Goal: Transaction & Acquisition: Purchase product/service

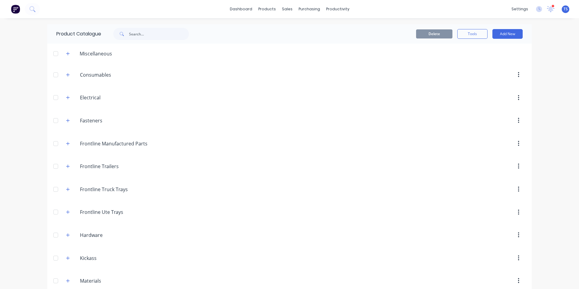
click at [560, 14] on div "settings 2 new notifications [PERSON_NAME] all as read [PERSON_NAME] mentioned …" at bounding box center [543, 9] width 71 height 9
click at [563, 10] on span "TS" at bounding box center [565, 8] width 4 height 5
click at [513, 78] on div "Sign out" at bounding box center [513, 75] width 16 height 5
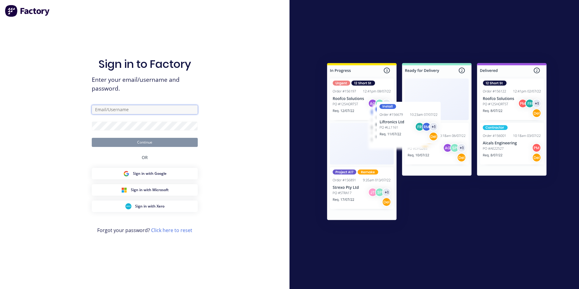
type input "[EMAIL_ADDRESS][DOMAIN_NAME]"
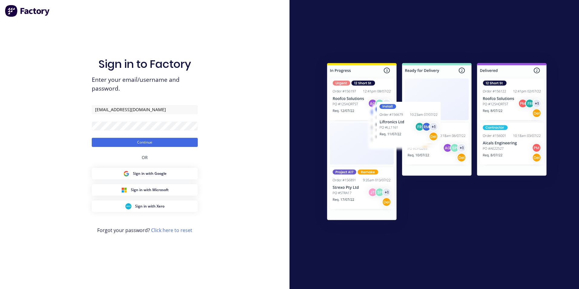
click at [262, 149] on div "Sign in to Factory Enter your email/username and password. admin@frontlinetrays…" at bounding box center [144, 144] width 289 height 289
click at [158, 140] on button "Continue" at bounding box center [145, 142] width 106 height 9
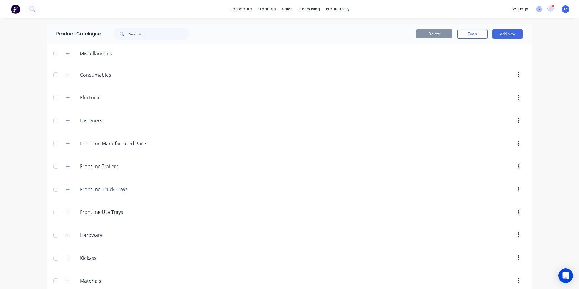
click at [537, 10] on icon at bounding box center [539, 9] width 6 height 6
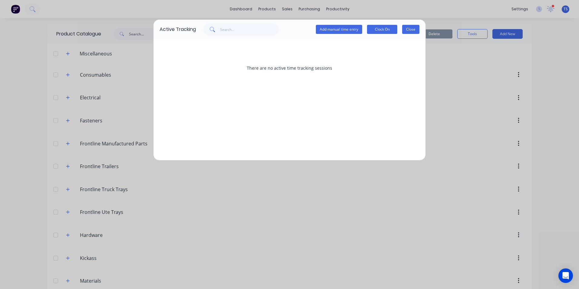
click at [415, 31] on button "Close" at bounding box center [410, 29] width 17 height 9
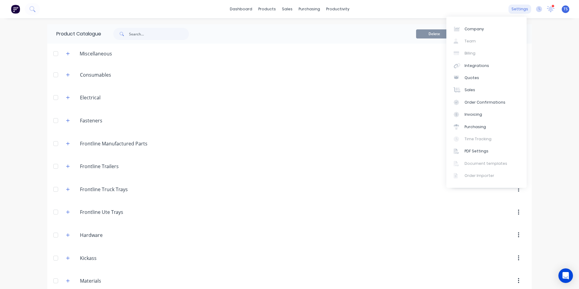
click at [518, 11] on div "settings" at bounding box center [519, 9] width 23 height 9
click at [471, 43] on div "Company Team Billing Integrations Quotes Sales Order Confirmations Invoicing Pu…" at bounding box center [486, 102] width 80 height 171
click at [483, 8] on div "dashboard products sales purchasing productivity dashboard products Product Cat…" at bounding box center [289, 9] width 579 height 18
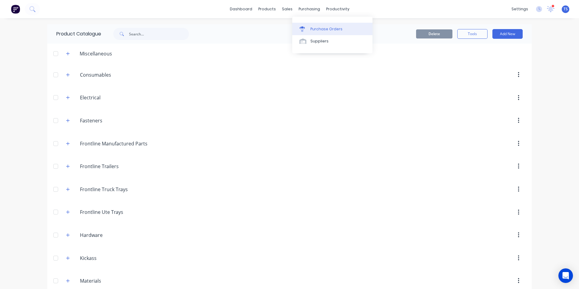
click at [313, 28] on div "Purchase Orders" at bounding box center [326, 28] width 32 height 5
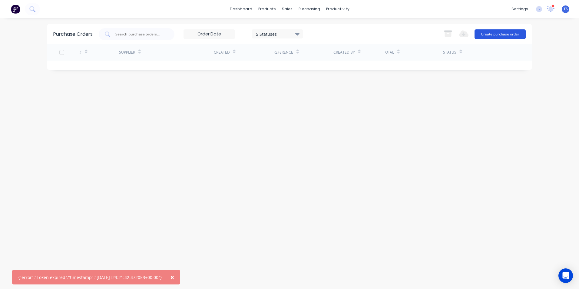
click at [501, 35] on button "Create purchase order" at bounding box center [499, 34] width 51 height 10
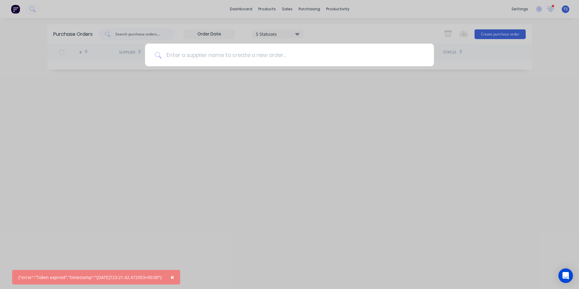
click at [177, 54] on input at bounding box center [292, 55] width 263 height 23
type input "walls and windows"
click at [324, 149] on div "walls and windows" at bounding box center [289, 144] width 579 height 289
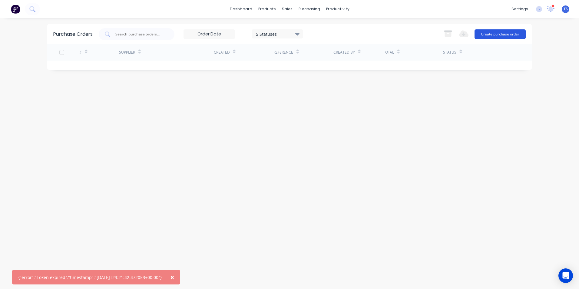
click at [494, 35] on button "Create purchase order" at bounding box center [499, 34] width 51 height 10
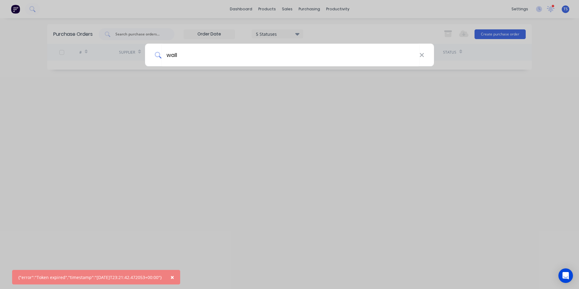
type input "walls and windows"
click at [197, 55] on input "walls and windows" at bounding box center [290, 55] width 258 height 23
click at [425, 56] on div "walls and windows" at bounding box center [289, 55] width 289 height 23
click at [421, 53] on icon at bounding box center [421, 55] width 5 height 7
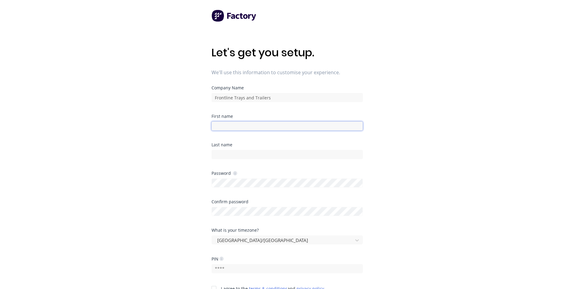
drag, startPoint x: 243, startPoint y: 127, endPoint x: 238, endPoint y: 124, distance: 5.3
click at [243, 127] on input at bounding box center [287, 125] width 151 height 9
type input "Callum"
type input "Towers"
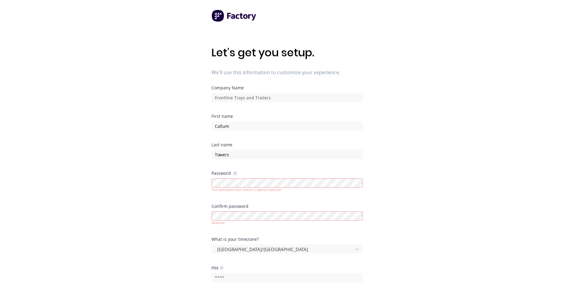
click at [185, 189] on div "Let's get you setup. We'll use this information to customise your experience. C…" at bounding box center [287, 156] width 574 height 313
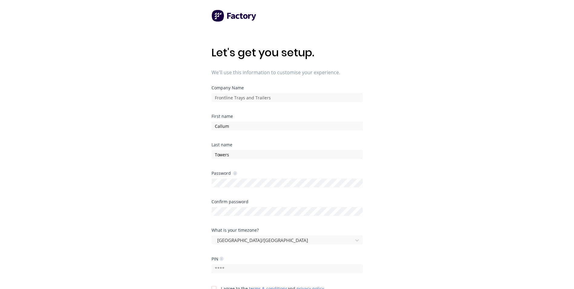
drag, startPoint x: 173, startPoint y: 230, endPoint x: 178, endPoint y: 234, distance: 6.5
click at [173, 230] on div "Let's get you setup. We'll use this information to customise your experience. C…" at bounding box center [287, 156] width 574 height 313
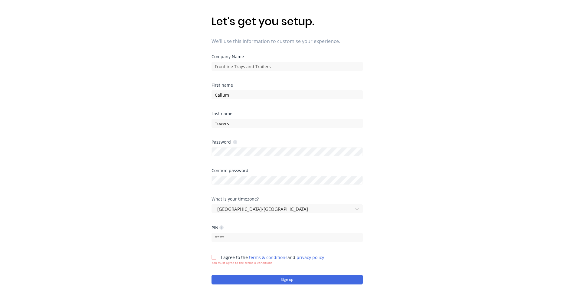
scroll to position [75, 0]
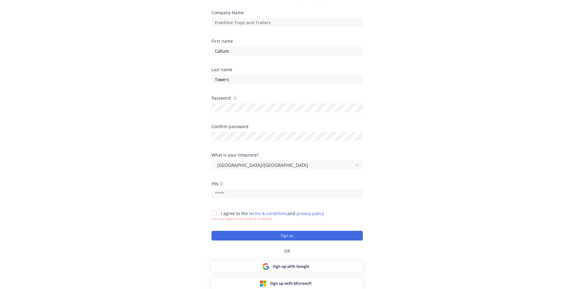
click at [215, 213] on div at bounding box center [214, 213] width 12 height 12
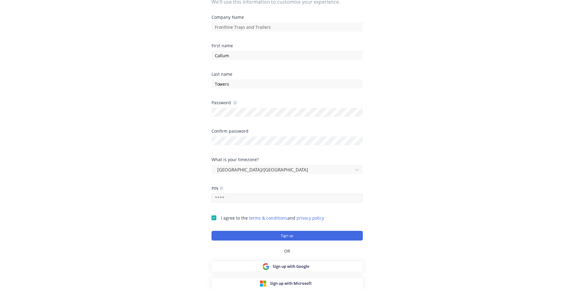
scroll to position [71, 0]
drag, startPoint x: 224, startPoint y: 196, endPoint x: 230, endPoint y: 196, distance: 5.8
click at [224, 196] on input "text" at bounding box center [287, 197] width 151 height 9
type input "1234"
click at [438, 220] on div "Let's get you setup. We'll use this information to customise your experience. C…" at bounding box center [287, 85] width 574 height 313
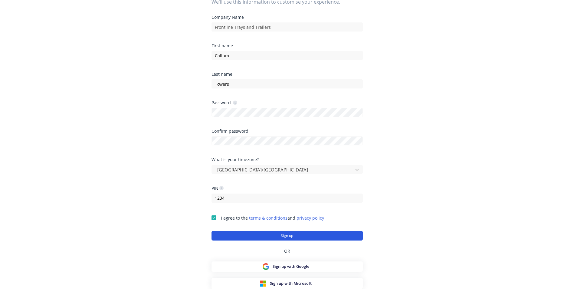
click at [299, 233] on button "Sign up" at bounding box center [287, 236] width 151 height 10
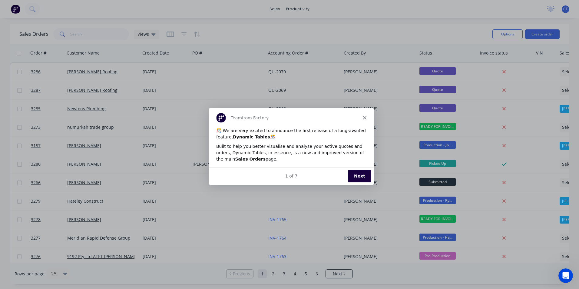
click at [358, 176] on button "Next" at bounding box center [359, 175] width 23 height 12
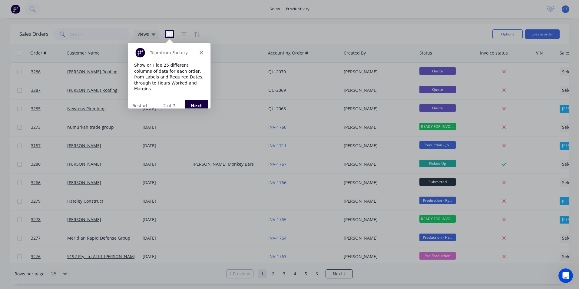
click at [202, 51] on polygon "Close" at bounding box center [201, 52] width 4 height 4
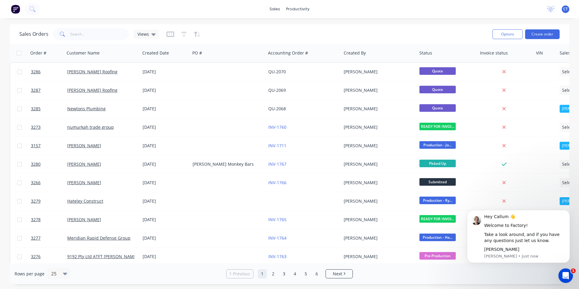
click at [567, 10] on span "CT" at bounding box center [565, 8] width 5 height 5
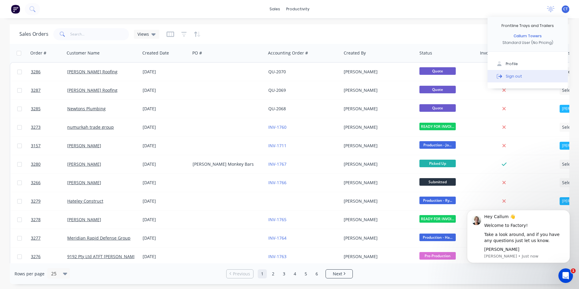
click at [520, 74] on button "Sign out" at bounding box center [527, 76] width 80 height 12
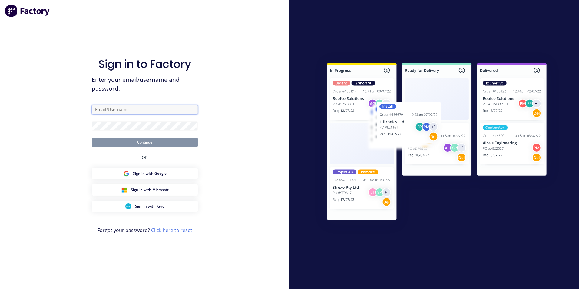
type input "[EMAIL_ADDRESS][DOMAIN_NAME]"
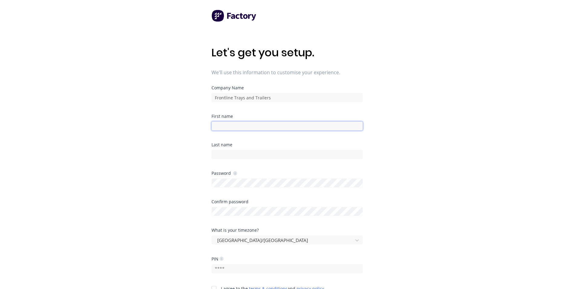
drag, startPoint x: 236, startPoint y: 124, endPoint x: 349, endPoint y: 109, distance: 114.0
click at [236, 124] on input at bounding box center [287, 125] width 151 height 9
type input "Rick"
click at [265, 153] on input at bounding box center [287, 154] width 151 height 9
type input "Woolcock"
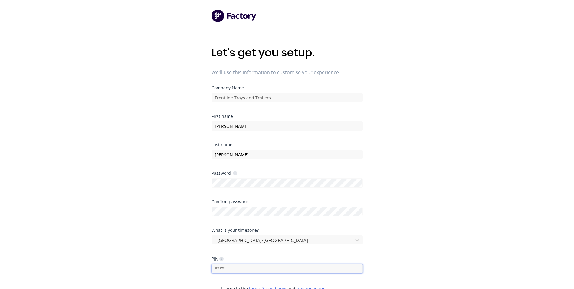
click at [256, 267] on input "text" at bounding box center [287, 268] width 151 height 9
type input "1234"
click at [144, 227] on div "Let's get you setup. We'll use this information to customise your experience. C…" at bounding box center [287, 156] width 574 height 313
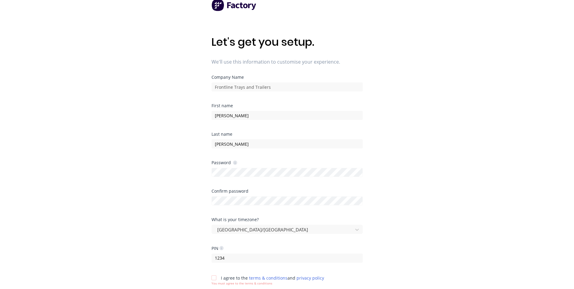
scroll to position [75, 0]
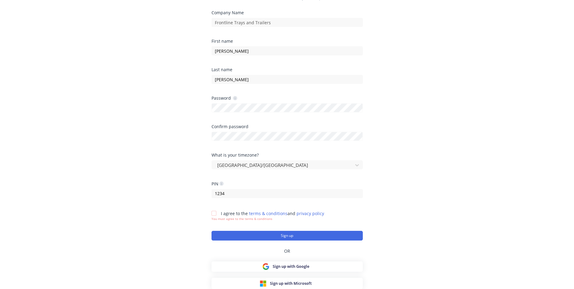
click at [213, 213] on div at bounding box center [214, 213] width 12 height 12
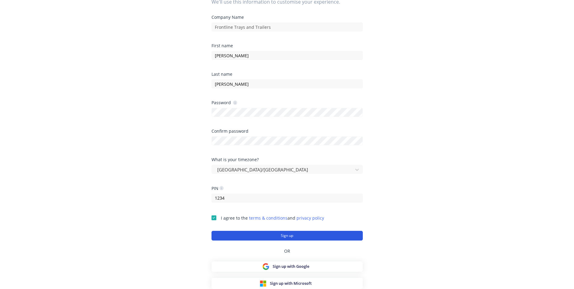
click at [252, 234] on button "Sign up" at bounding box center [287, 236] width 151 height 10
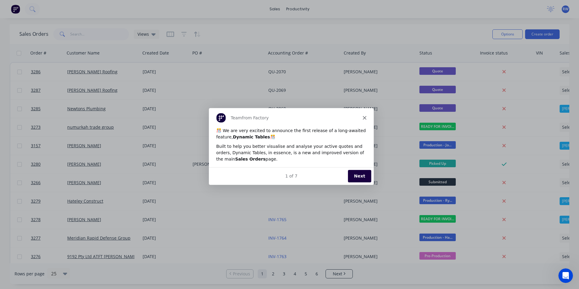
click at [364, 116] on icon "Close" at bounding box center [364, 117] width 4 height 4
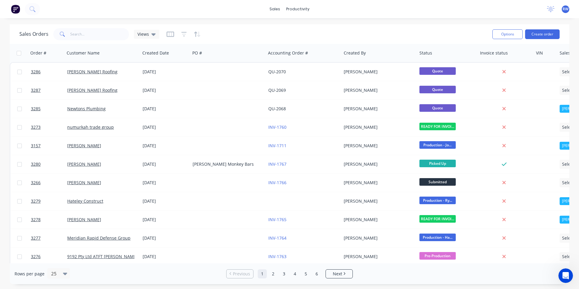
click at [566, 10] on span "RW" at bounding box center [566, 8] width 6 height 5
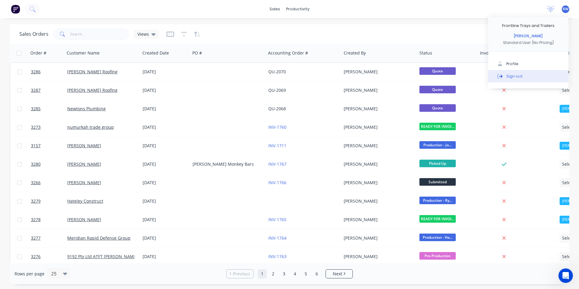
click at [514, 77] on div "Sign out" at bounding box center [514, 75] width 16 height 5
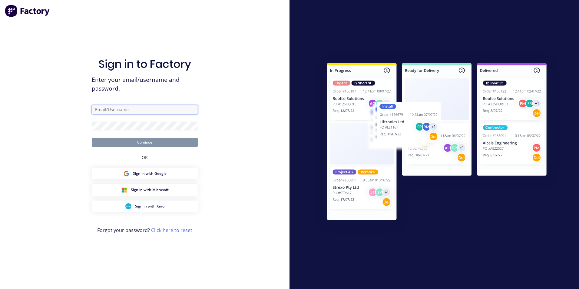
type input "admin@frontlinetrays.com.au"
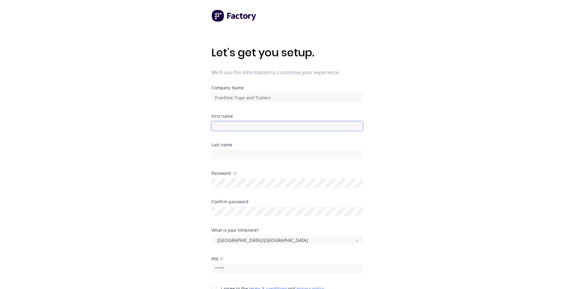
drag, startPoint x: 243, startPoint y: 128, endPoint x: 246, endPoint y: 128, distance: 3.0
click at [243, 128] on input at bounding box center [287, 125] width 151 height 9
type input "[PERSON_NAME]"
click at [215, 153] on input at bounding box center [287, 154] width 151 height 9
type input "Heron"
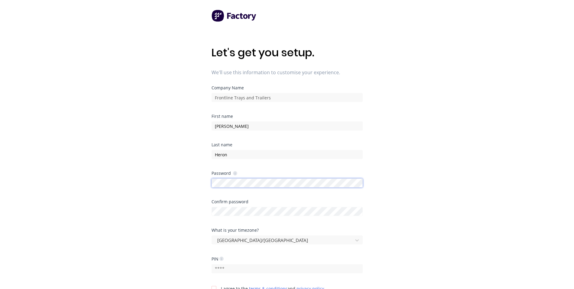
click at [186, 183] on div "Let's get you setup. We'll use this information to customise your experience. C…" at bounding box center [287, 156] width 574 height 313
click at [118, 223] on div "Let's get you setup. We'll use this information to customise your experience. C…" at bounding box center [287, 156] width 574 height 313
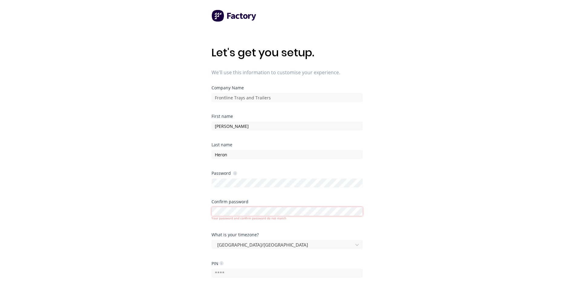
click at [176, 210] on div "Let's get you setup. We'll use this information to customise your experience. C…" at bounding box center [287, 156] width 574 height 313
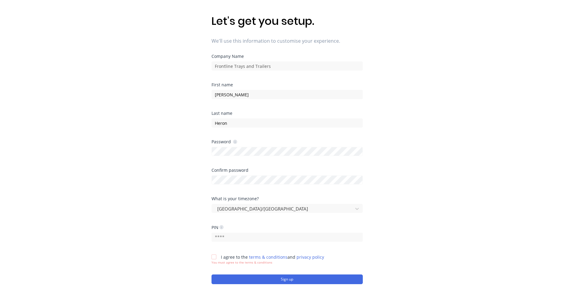
scroll to position [75, 0]
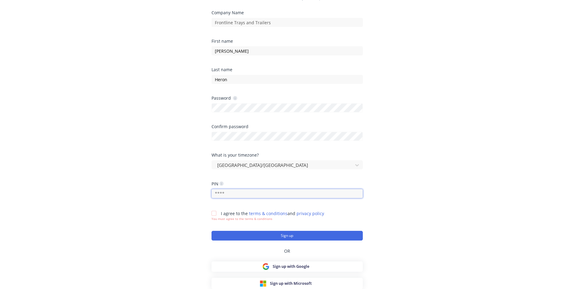
click at [247, 194] on input "text" at bounding box center [287, 193] width 151 height 9
type input "1234"
click at [216, 211] on div at bounding box center [214, 213] width 12 height 12
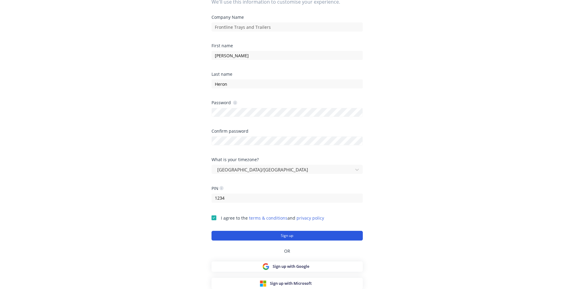
click at [284, 237] on button "Sign up" at bounding box center [287, 236] width 151 height 10
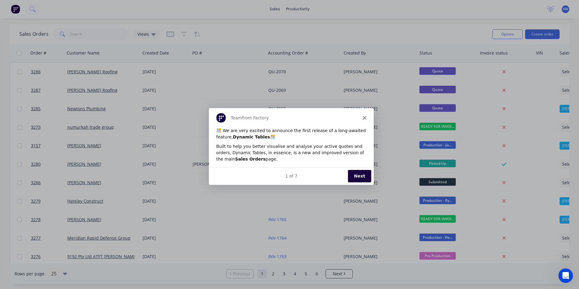
click at [364, 117] on icon "Close" at bounding box center [364, 117] width 4 height 4
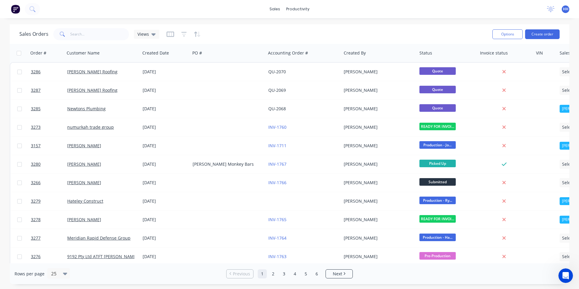
click at [564, 8] on span "HH" at bounding box center [565, 8] width 5 height 5
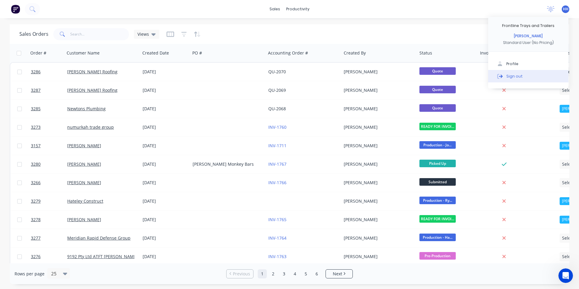
click at [519, 77] on div "Sign out" at bounding box center [514, 75] width 16 height 5
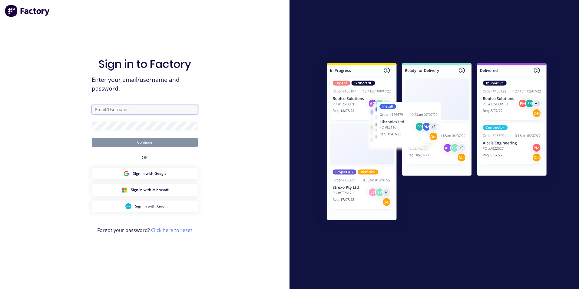
type input "[EMAIL_ADDRESS][DOMAIN_NAME]"
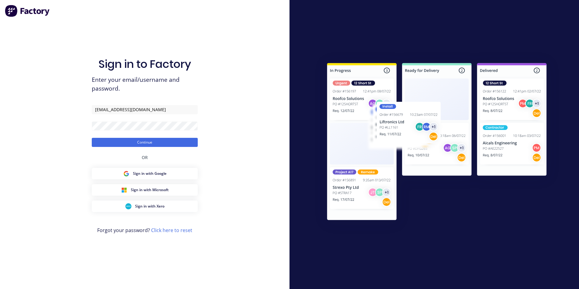
click at [150, 143] on button "Continue" at bounding box center [145, 142] width 106 height 9
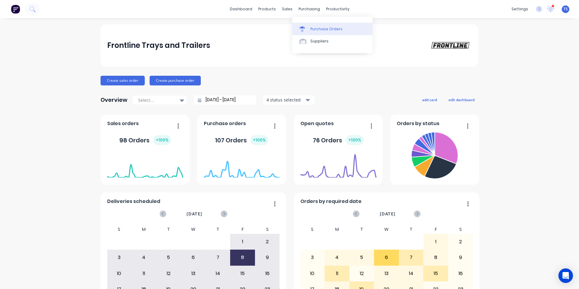
click at [312, 30] on div "Purchase Orders" at bounding box center [326, 28] width 32 height 5
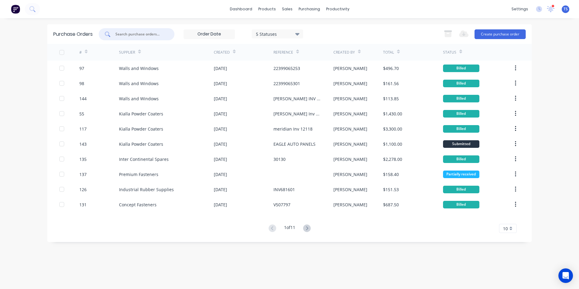
click at [133, 34] on input "text" at bounding box center [140, 34] width 50 height 6
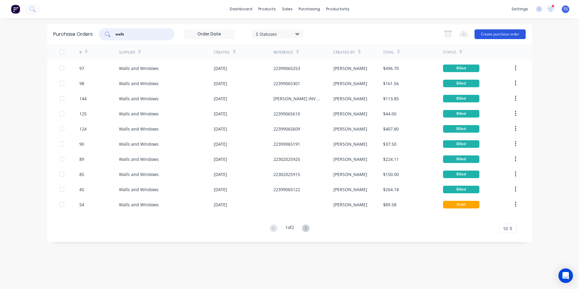
type input "walls"
click at [496, 34] on button "Create purchase order" at bounding box center [499, 34] width 51 height 10
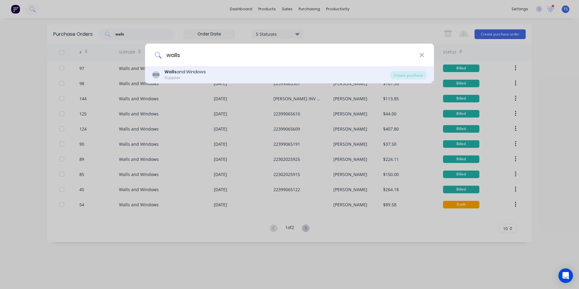
type input "walls"
click at [166, 75] on b "Walls" at bounding box center [170, 72] width 12 height 6
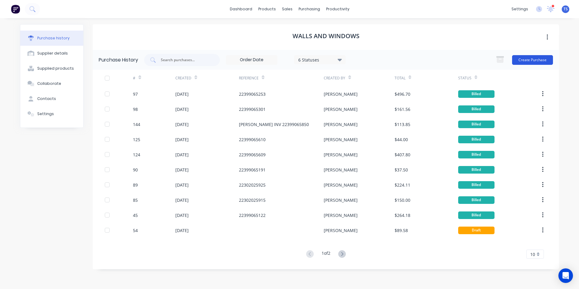
click at [530, 62] on button "Create Purchase" at bounding box center [532, 60] width 41 height 10
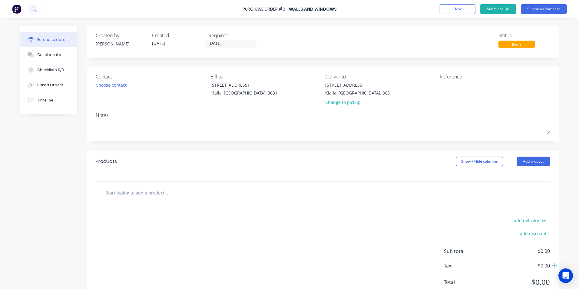
click at [123, 191] on input "text" at bounding box center [165, 193] width 121 height 12
click at [530, 162] on button "Add product" at bounding box center [533, 162] width 33 height 10
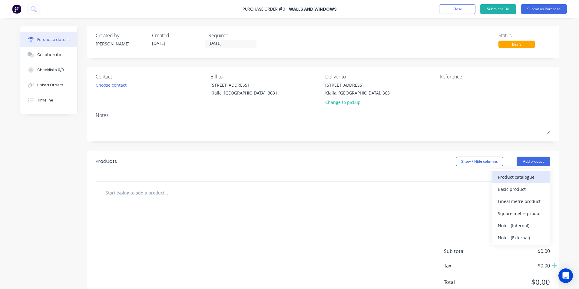
click at [522, 177] on div "Product catalogue" at bounding box center [521, 177] width 47 height 9
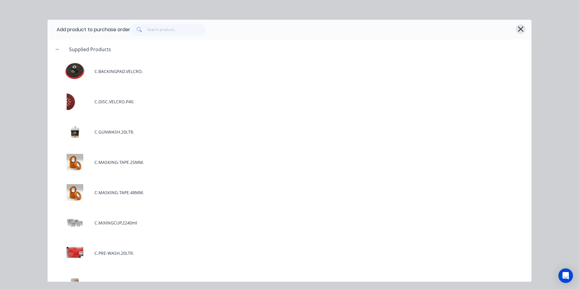
click at [520, 31] on icon "button" at bounding box center [520, 29] width 6 height 8
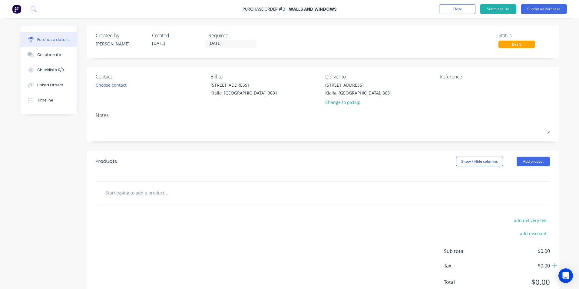
click at [112, 188] on input "text" at bounding box center [165, 193] width 121 height 12
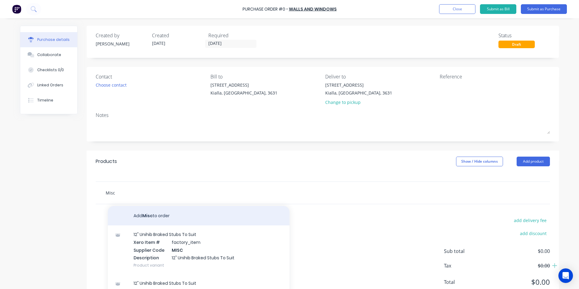
type input "Misc"
click at [149, 217] on button "Add Misc to order" at bounding box center [199, 215] width 182 height 19
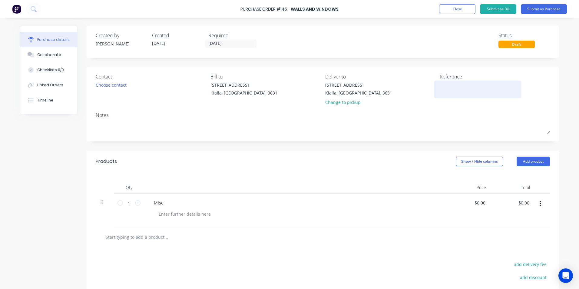
click at [441, 87] on textarea at bounding box center [478, 89] width 76 height 14
type textarea "Pinhead"
click at [541, 10] on button "Submit as Purchase" at bounding box center [544, 9] width 46 height 10
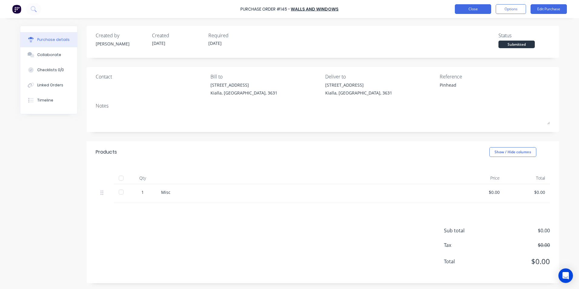
click at [469, 9] on button "Close" at bounding box center [473, 9] width 36 height 10
